Goal: Browse casually

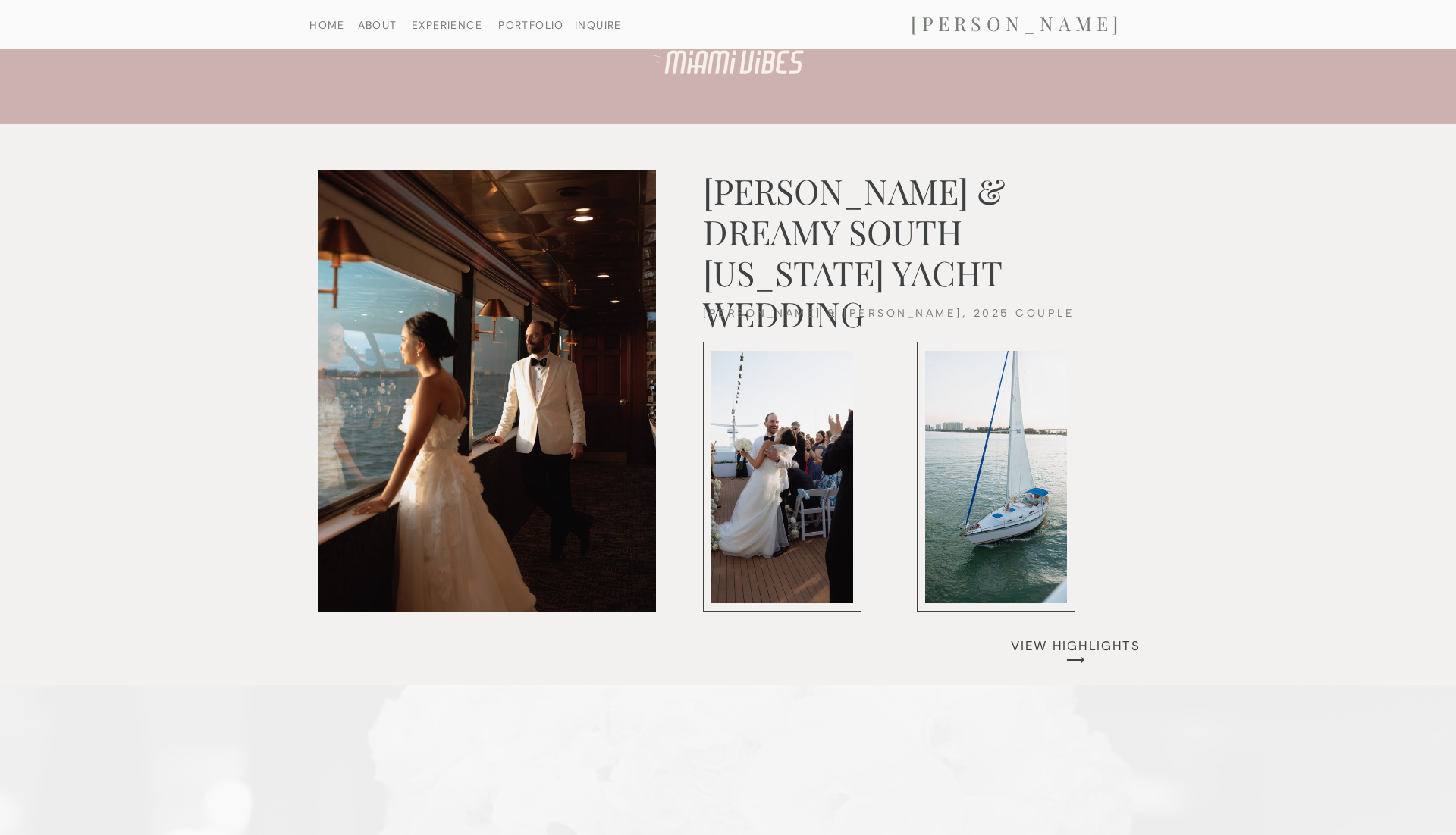
scroll to position [3886, 0]
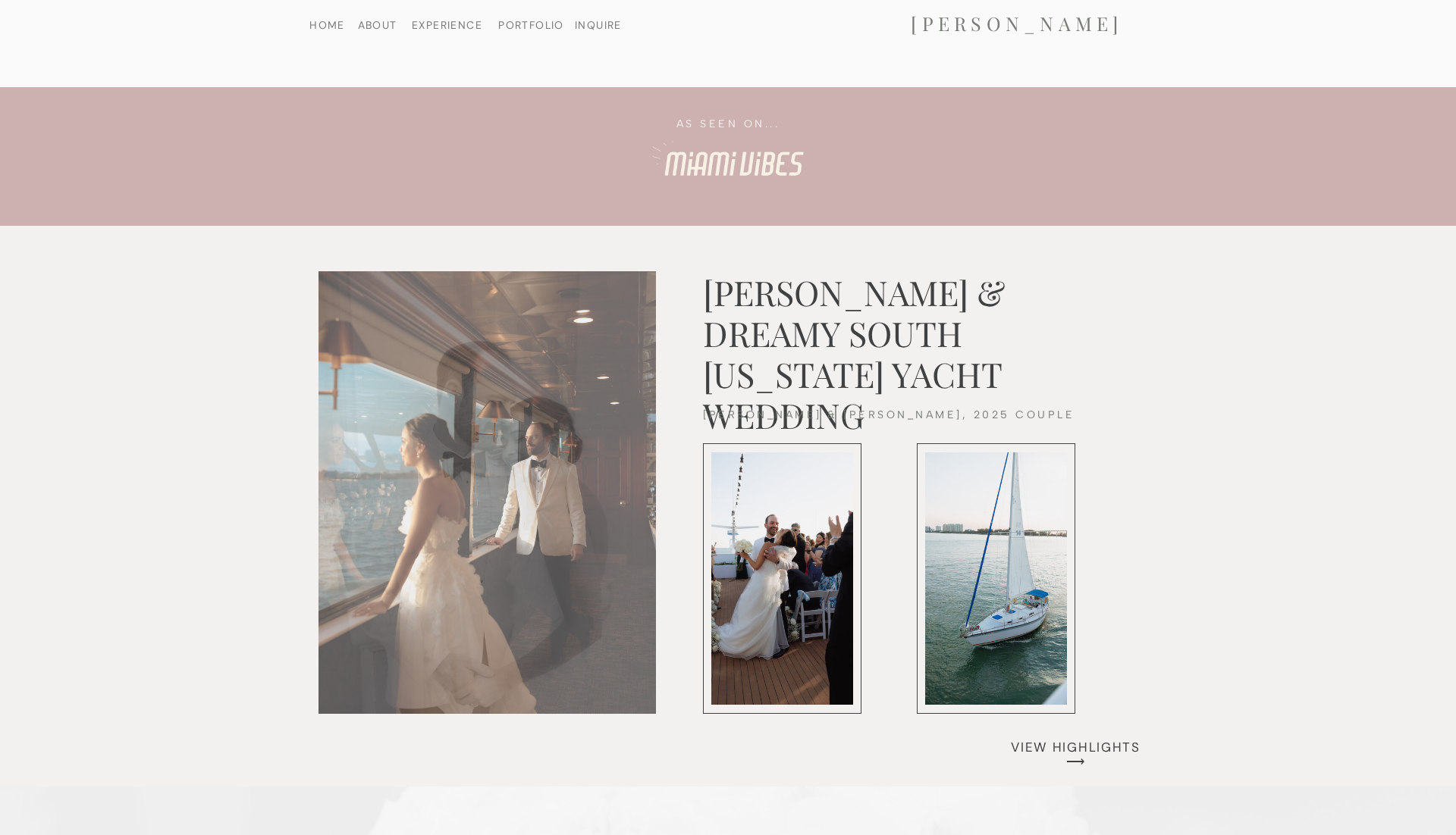
click at [1082, 740] on nav "VIEW HIGHLIGHTS ⟶" at bounding box center [1075, 746] width 152 height 12
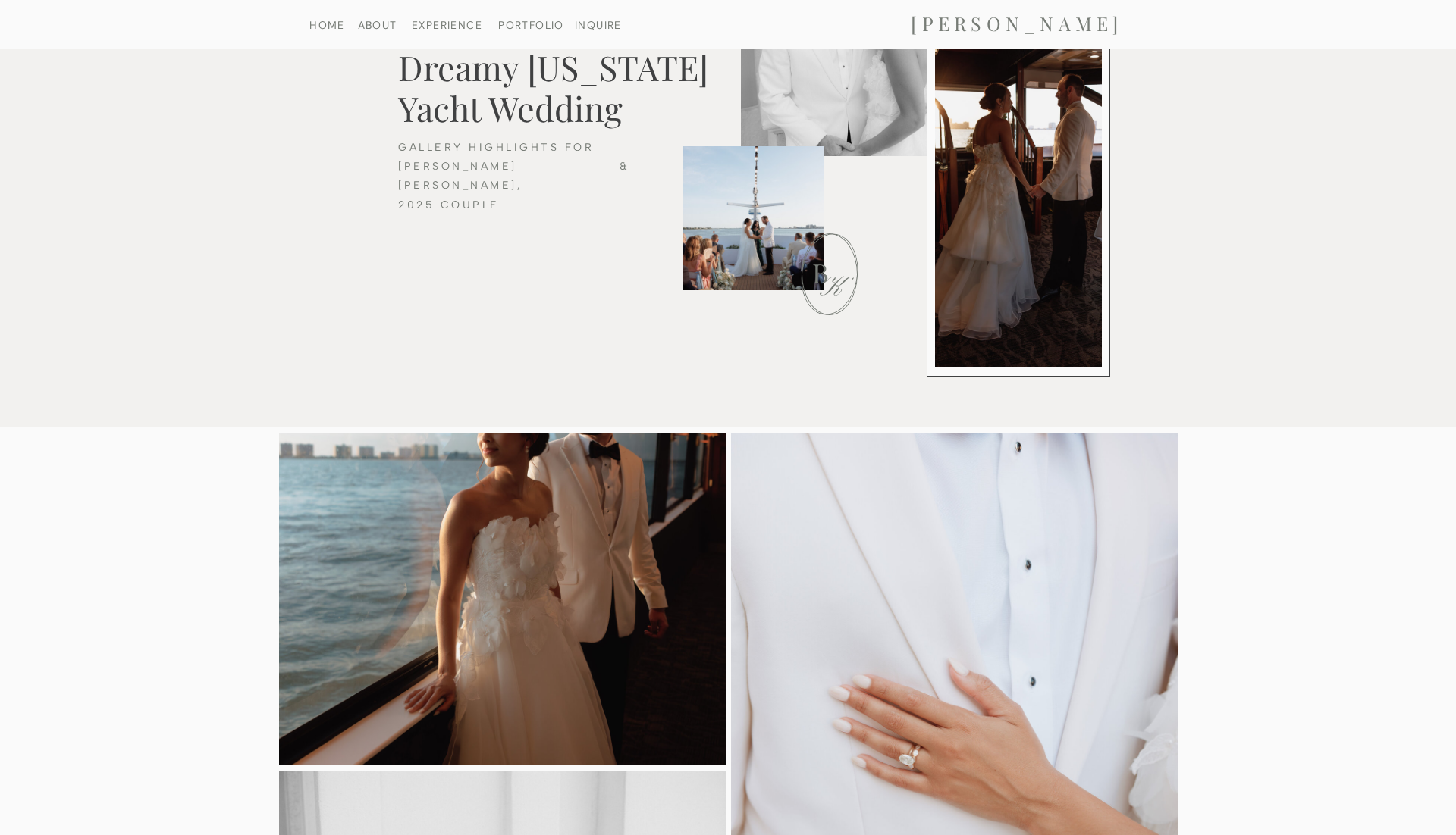
scroll to position [9, 0]
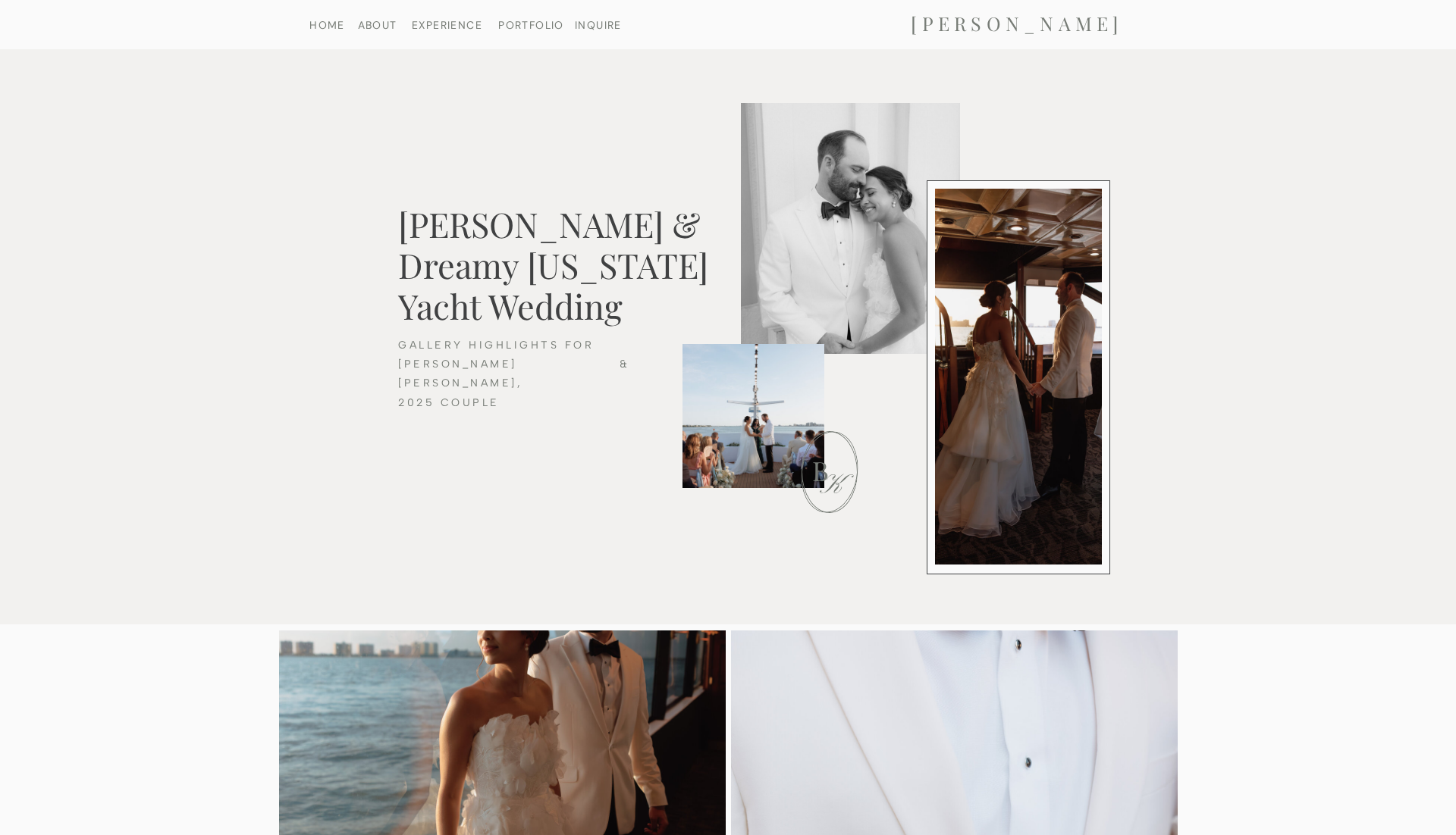
click at [326, 29] on nav "HOME" at bounding box center [327, 24] width 78 height 10
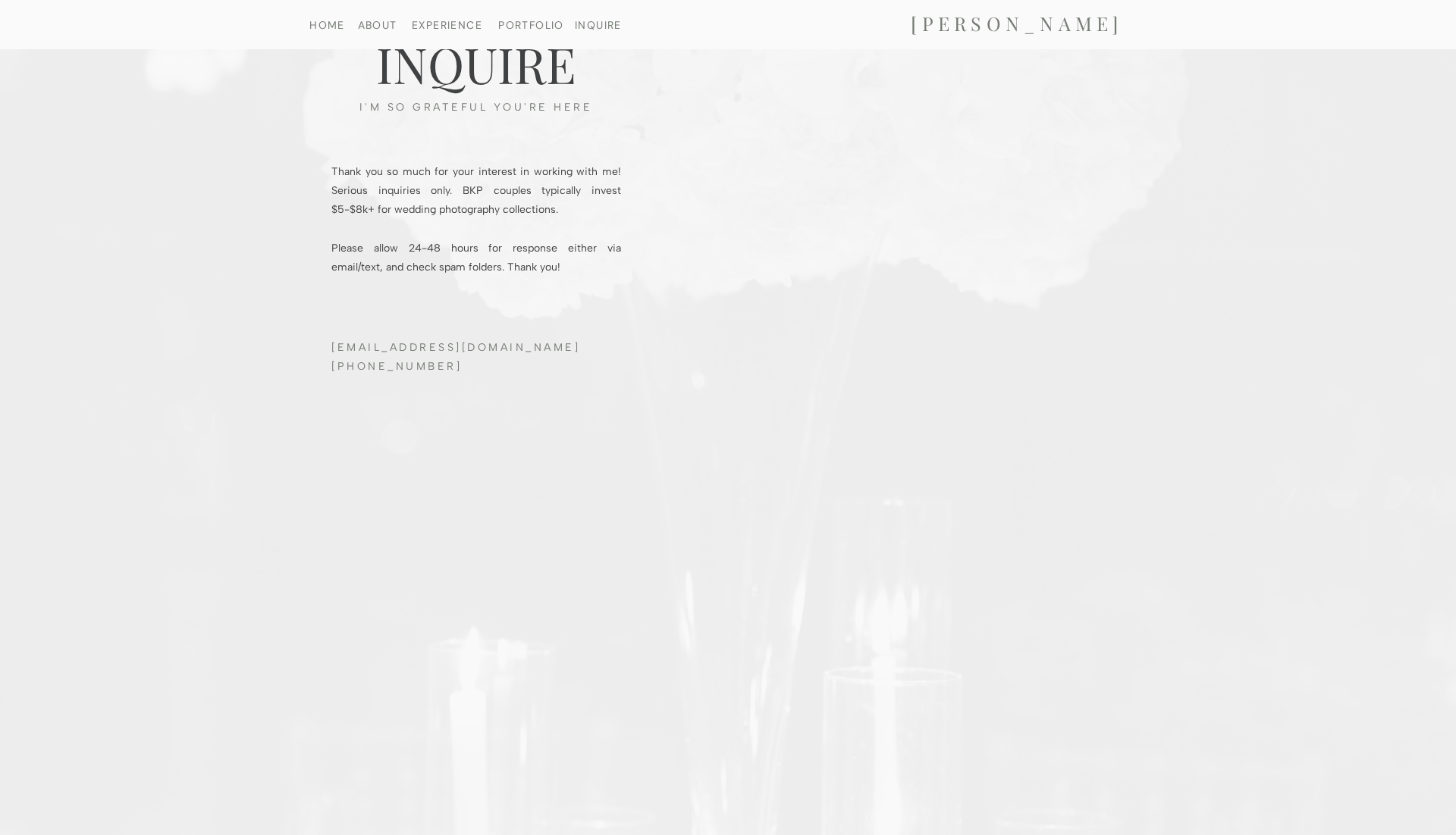
scroll to position [4835, 0]
